Goal: Information Seeking & Learning: Learn about a topic

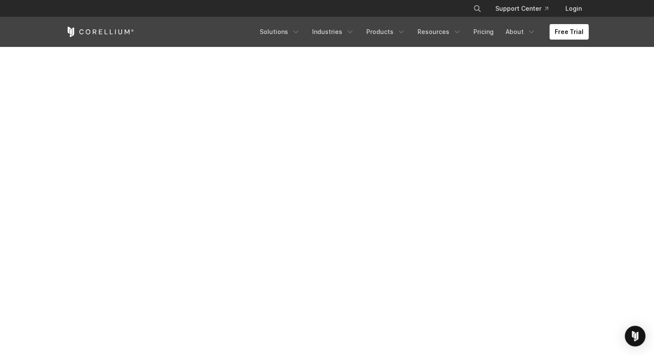
scroll to position [161, 0]
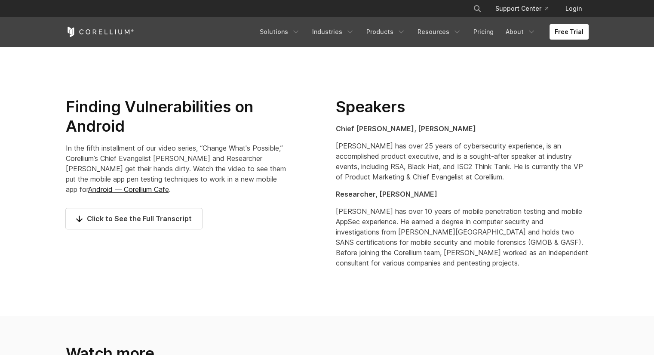
scroll to position [423, 0]
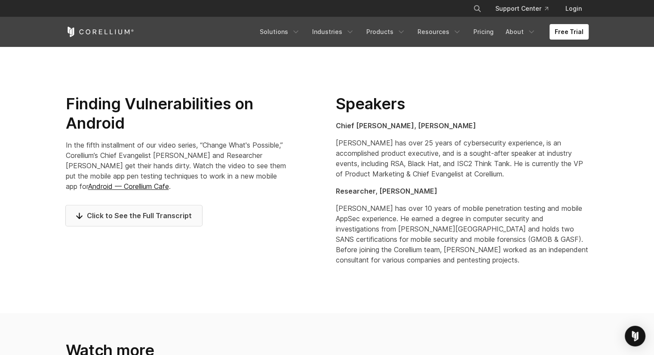
click at [137, 221] on link "Click to See the Full Transcript" at bounding box center [134, 215] width 136 height 21
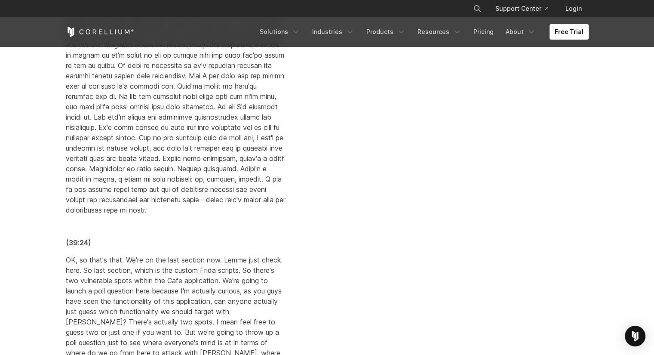
scroll to position [7650, 0]
click at [162, 214] on p at bounding box center [176, 100] width 220 height 227
click at [211, 214] on p at bounding box center [176, 100] width 220 height 227
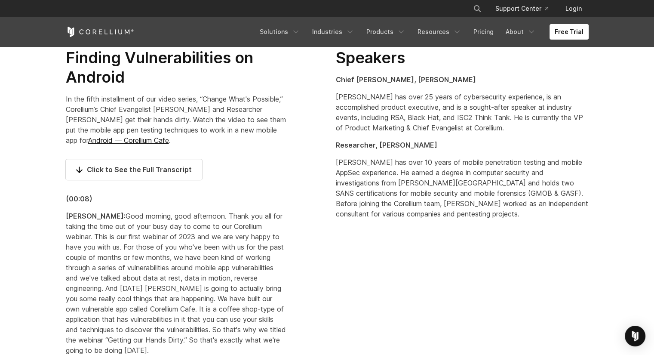
scroll to position [476, 0]
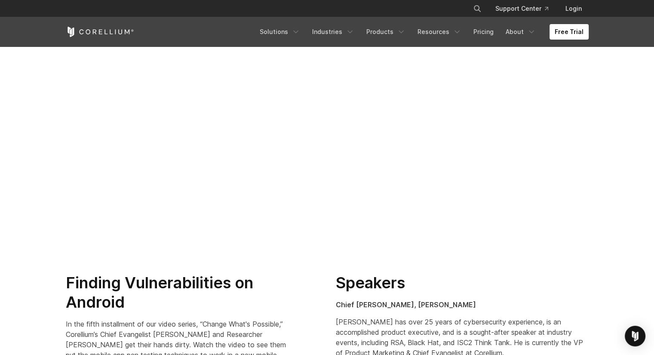
scroll to position [407, 0]
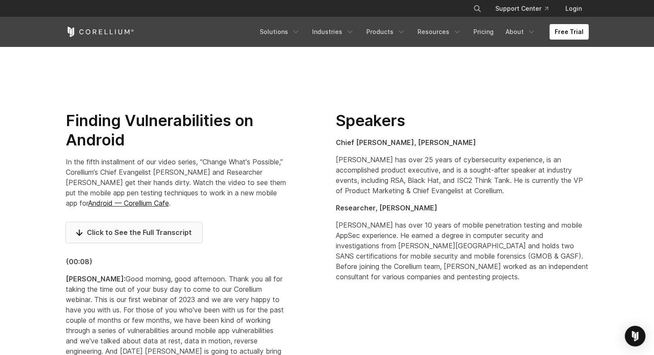
click at [75, 230] on link "Click to See the Full Transcript" at bounding box center [134, 232] width 136 height 21
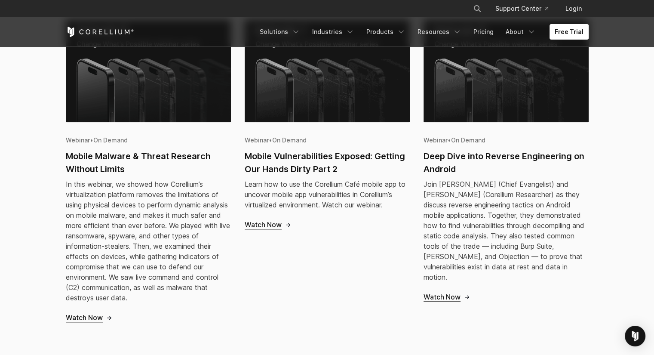
scroll to position [777, 0]
